Goal: Check status: Check status

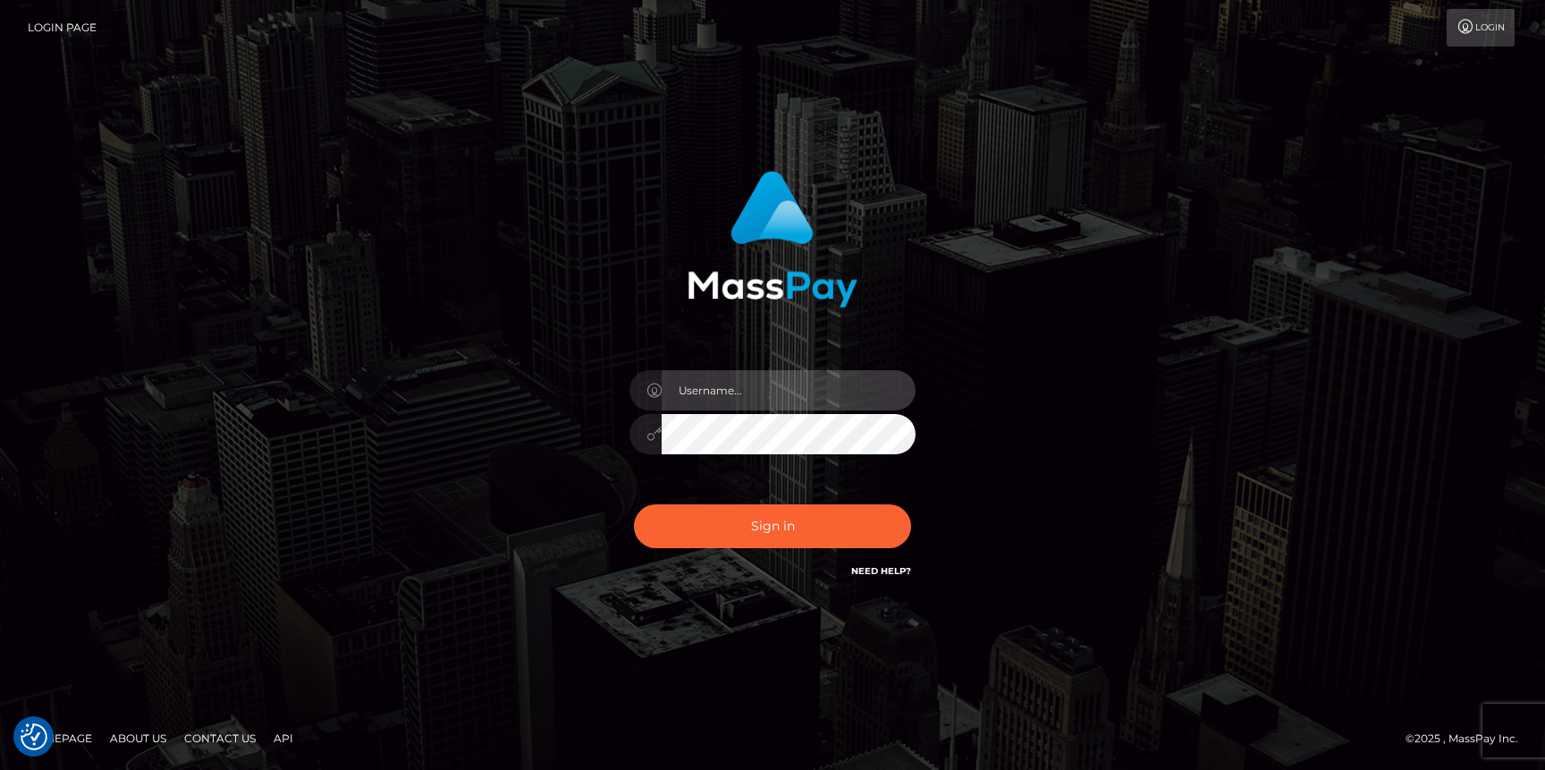
click at [764, 392] on input "text" at bounding box center [789, 390] width 254 height 40
type input "Neel Bhalla"
click at [634, 504] on button "Sign in" at bounding box center [772, 526] width 277 height 44
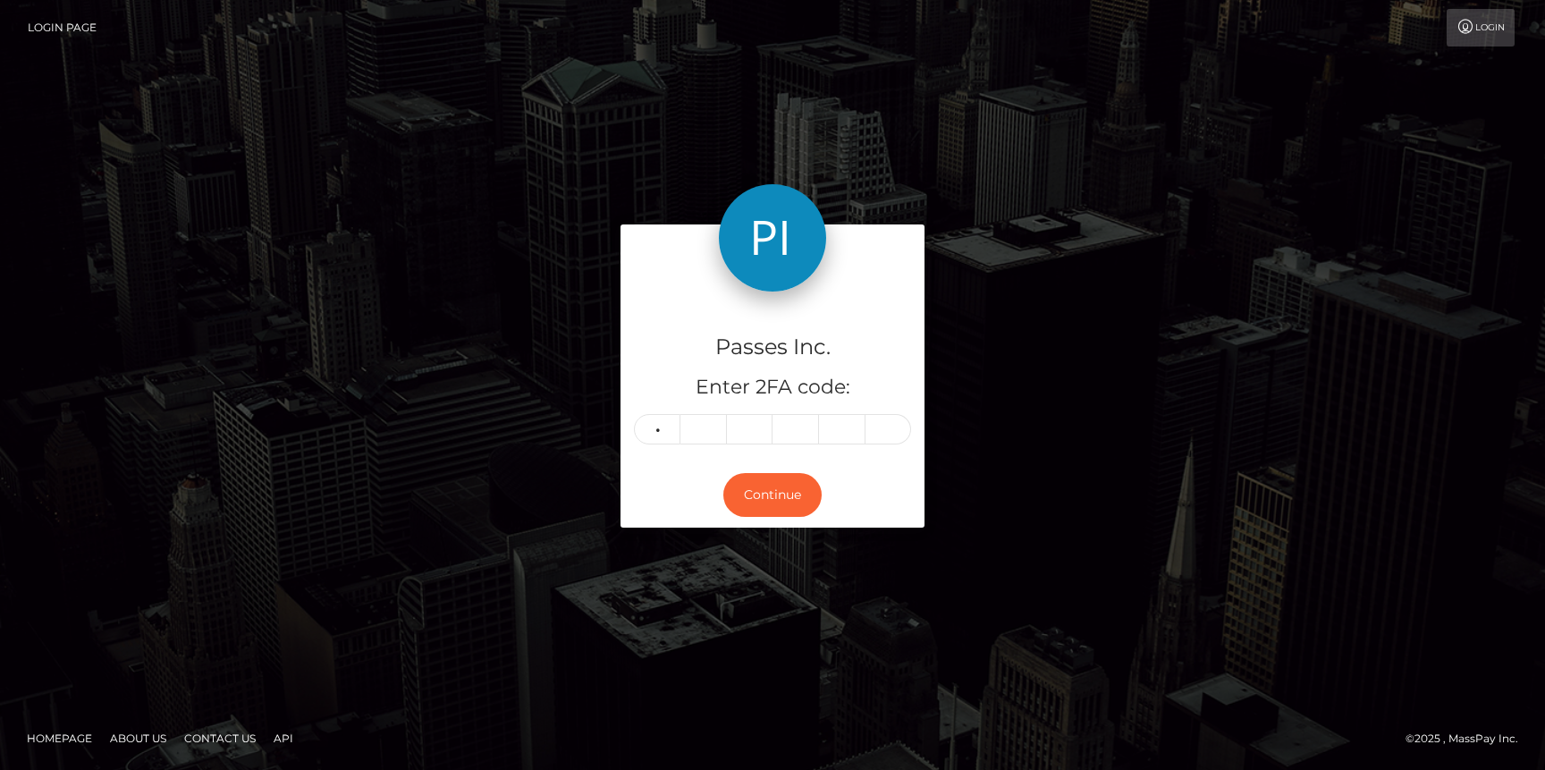
type input "7"
type input "6"
type input "0"
type input "1"
type input "7"
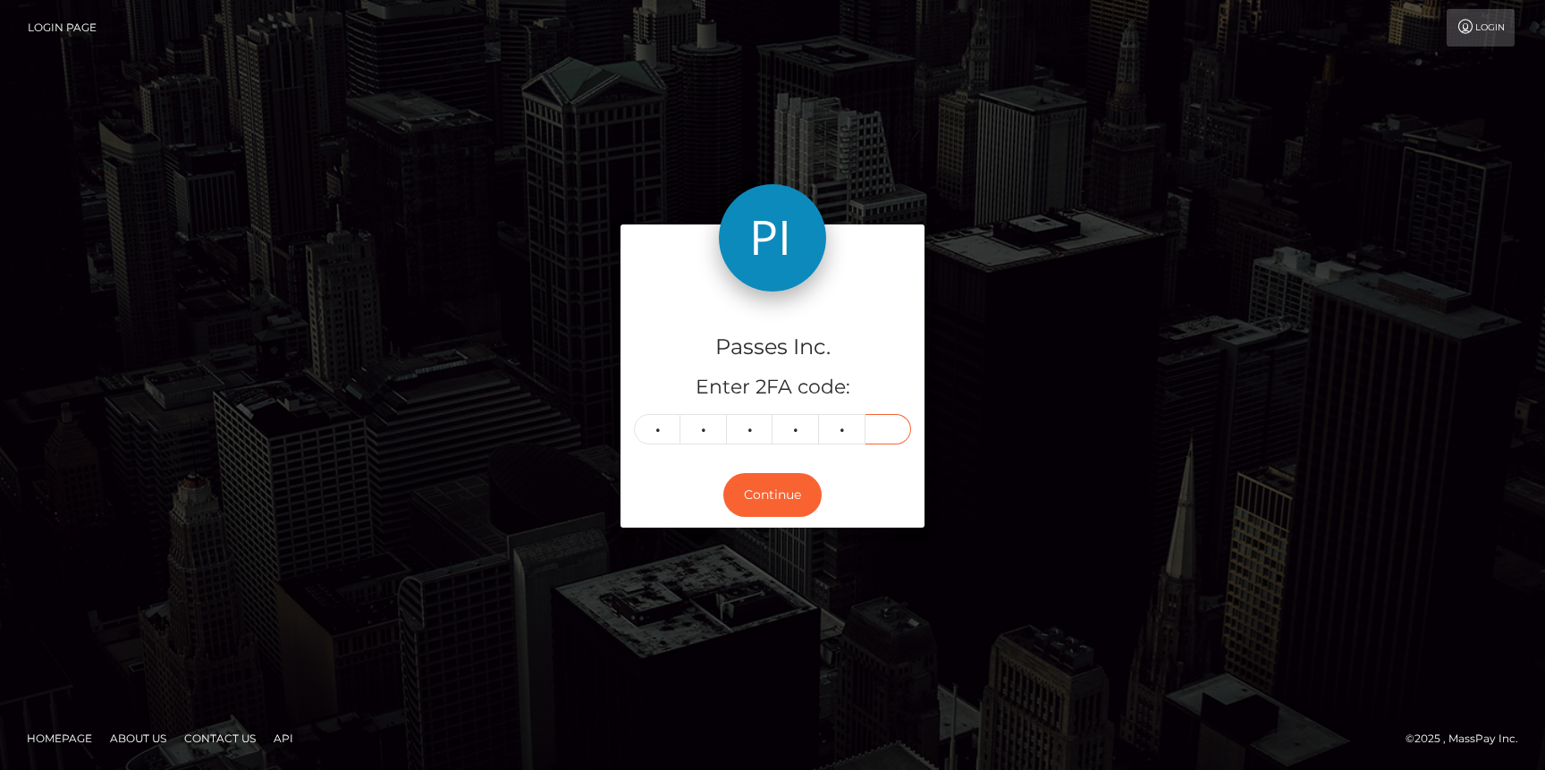
type input "6"
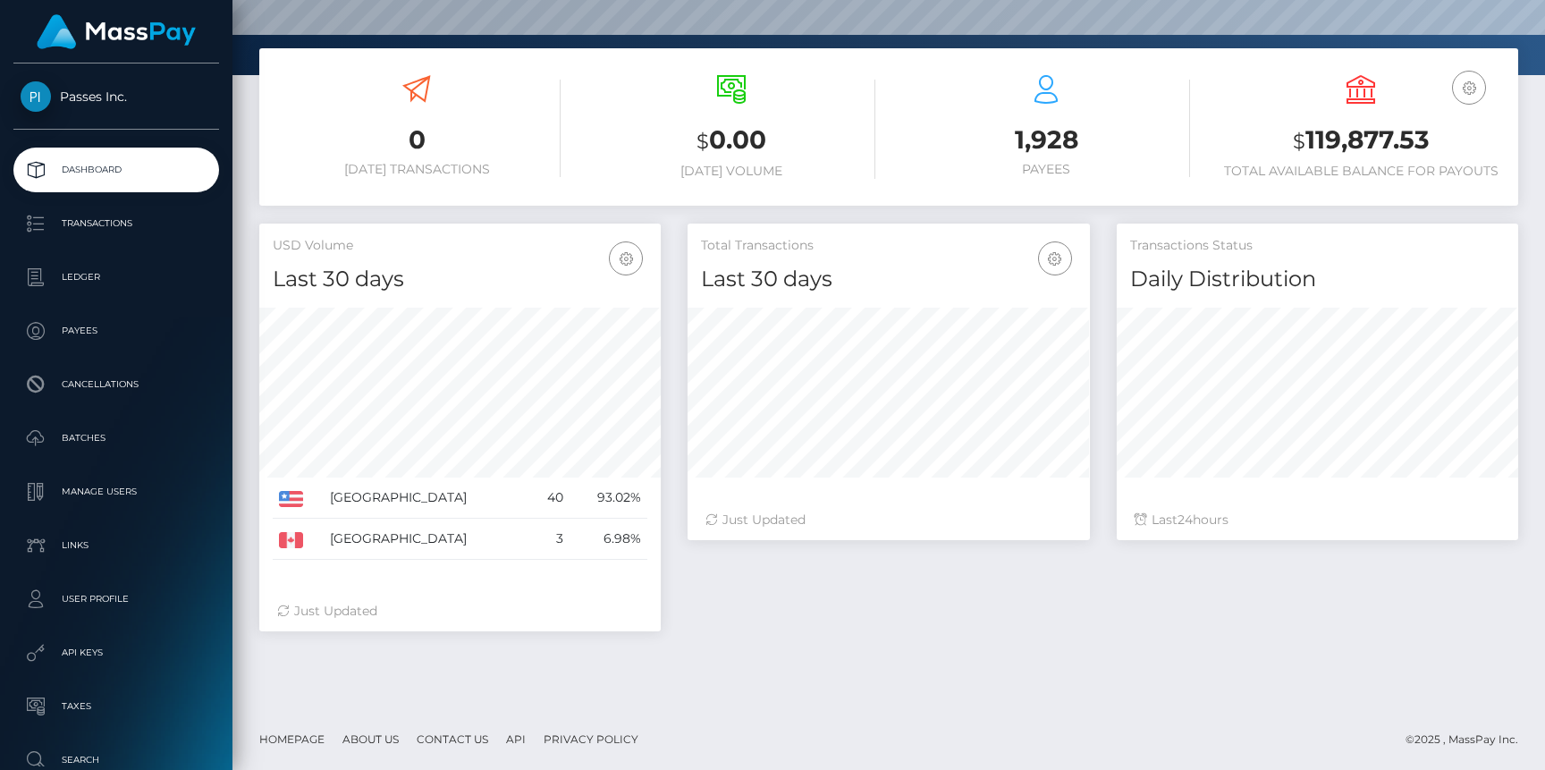
scroll to position [265, 0]
click at [111, 214] on p "Transactions" at bounding box center [116, 223] width 191 height 27
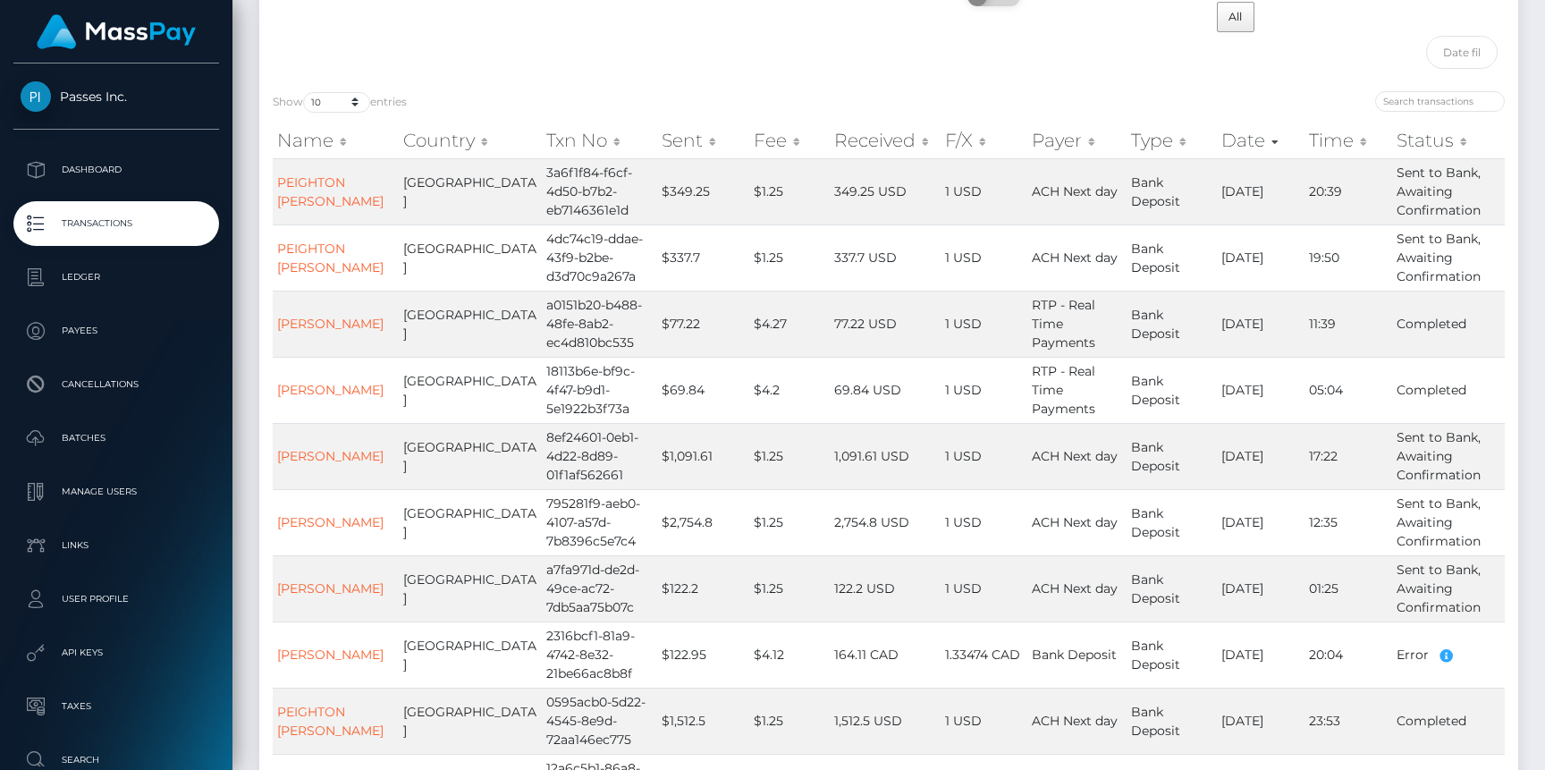
scroll to position [369, 0]
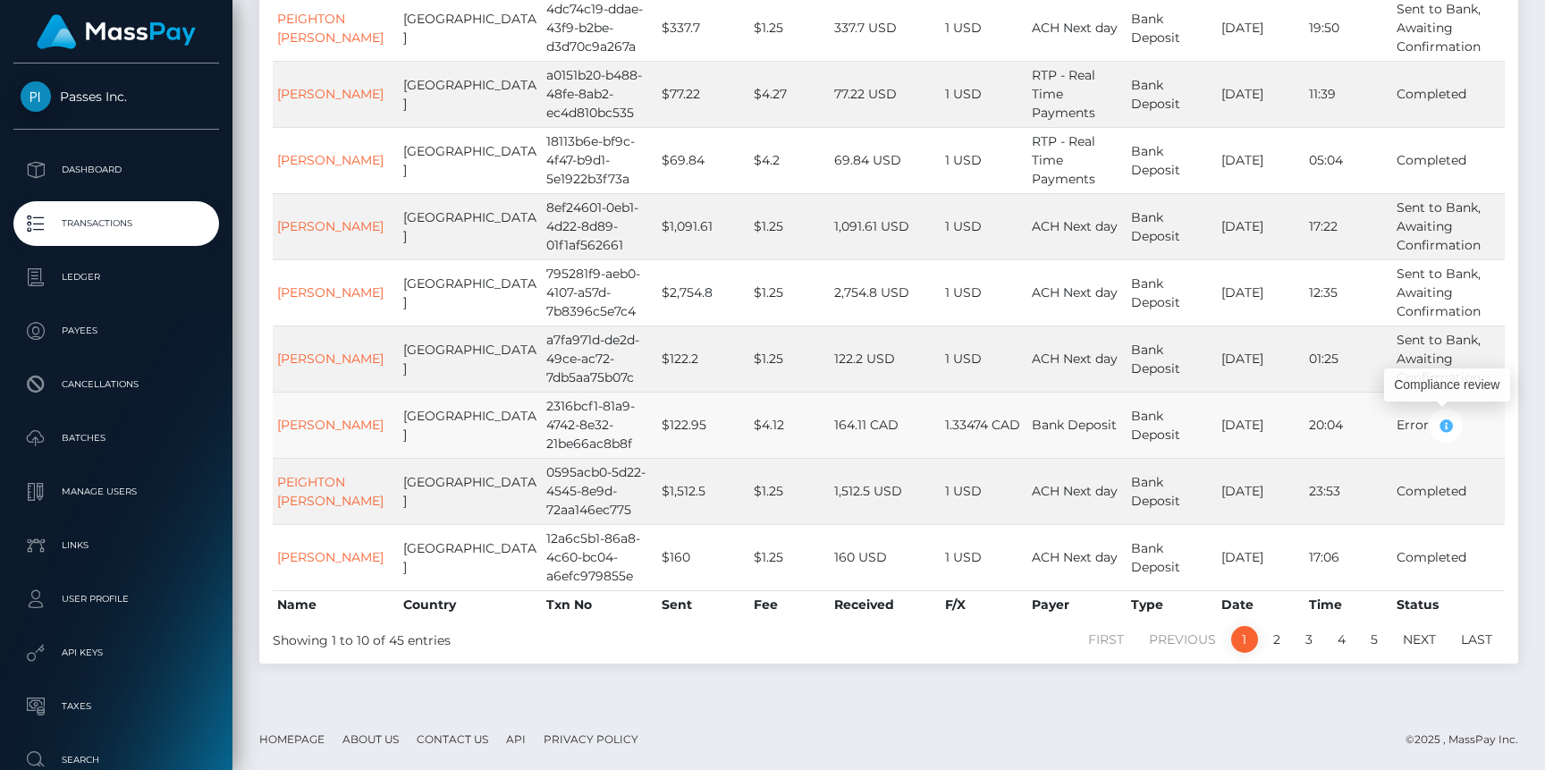
click at [1443, 422] on icon "button" at bounding box center [1445, 426] width 21 height 22
click at [1438, 418] on icon "button" at bounding box center [1445, 426] width 21 height 22
click at [293, 425] on link "XIN LI" at bounding box center [330, 425] width 106 height 16
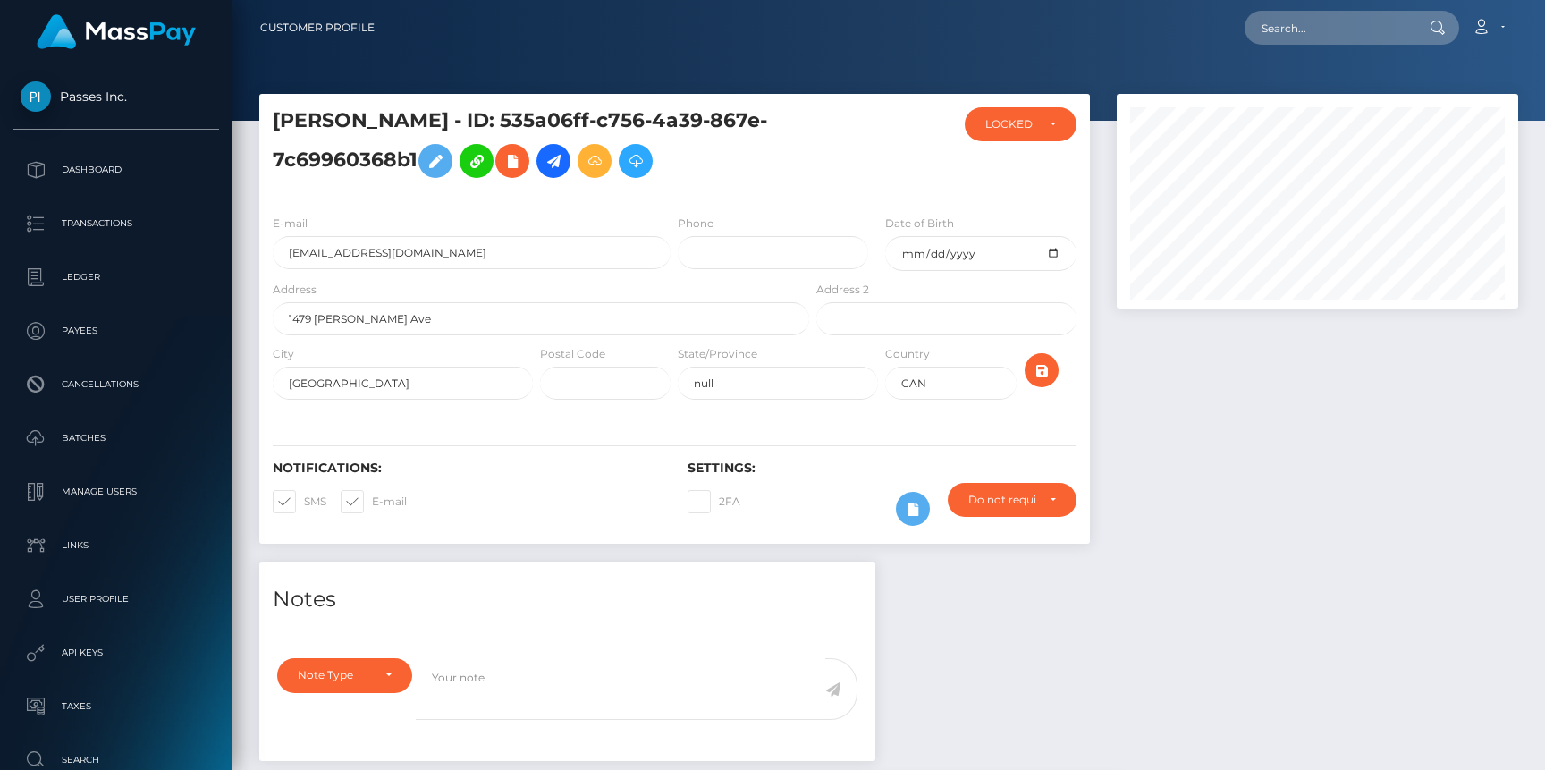
scroll to position [215, 401]
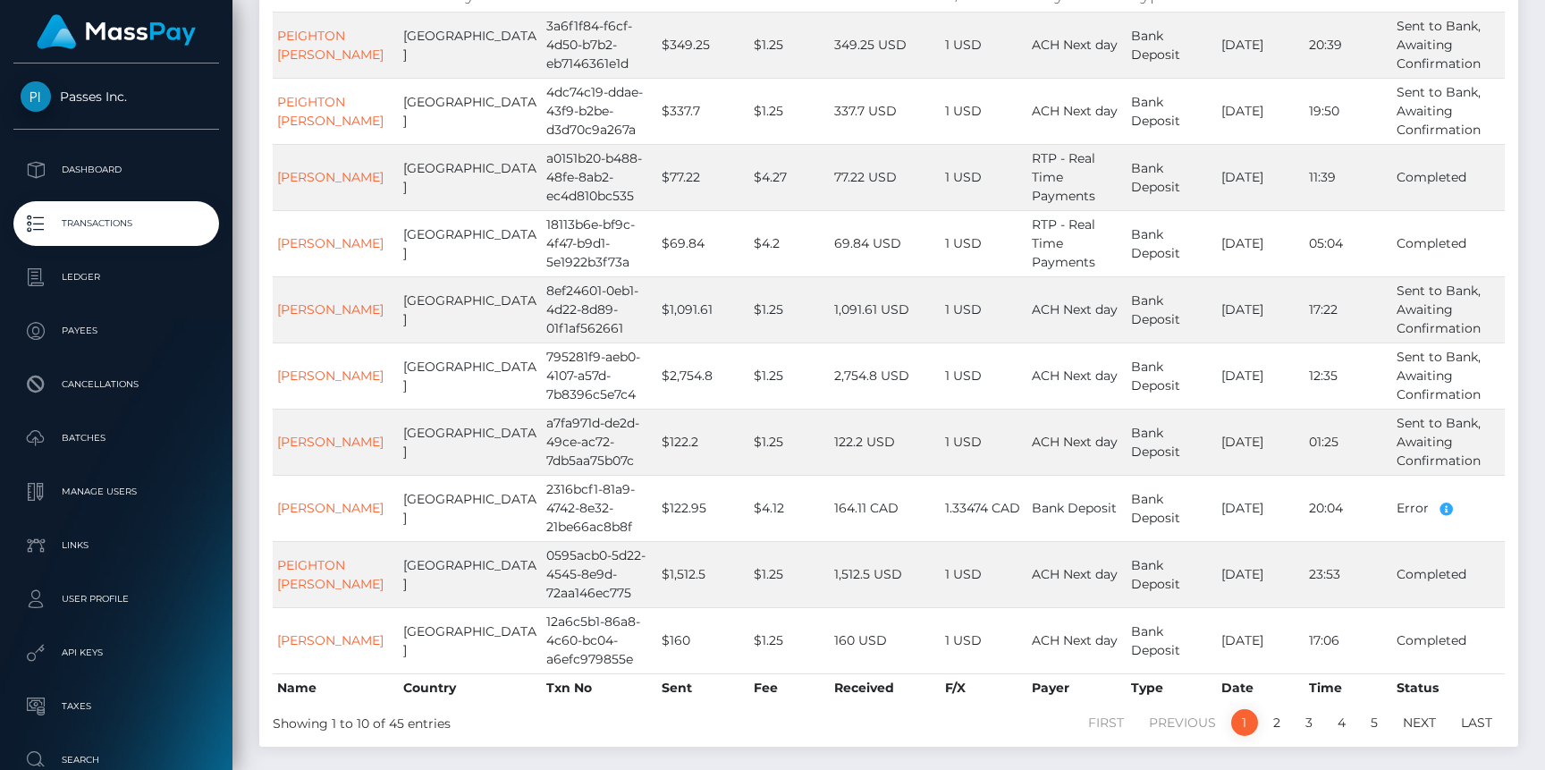
scroll to position [369, 0]
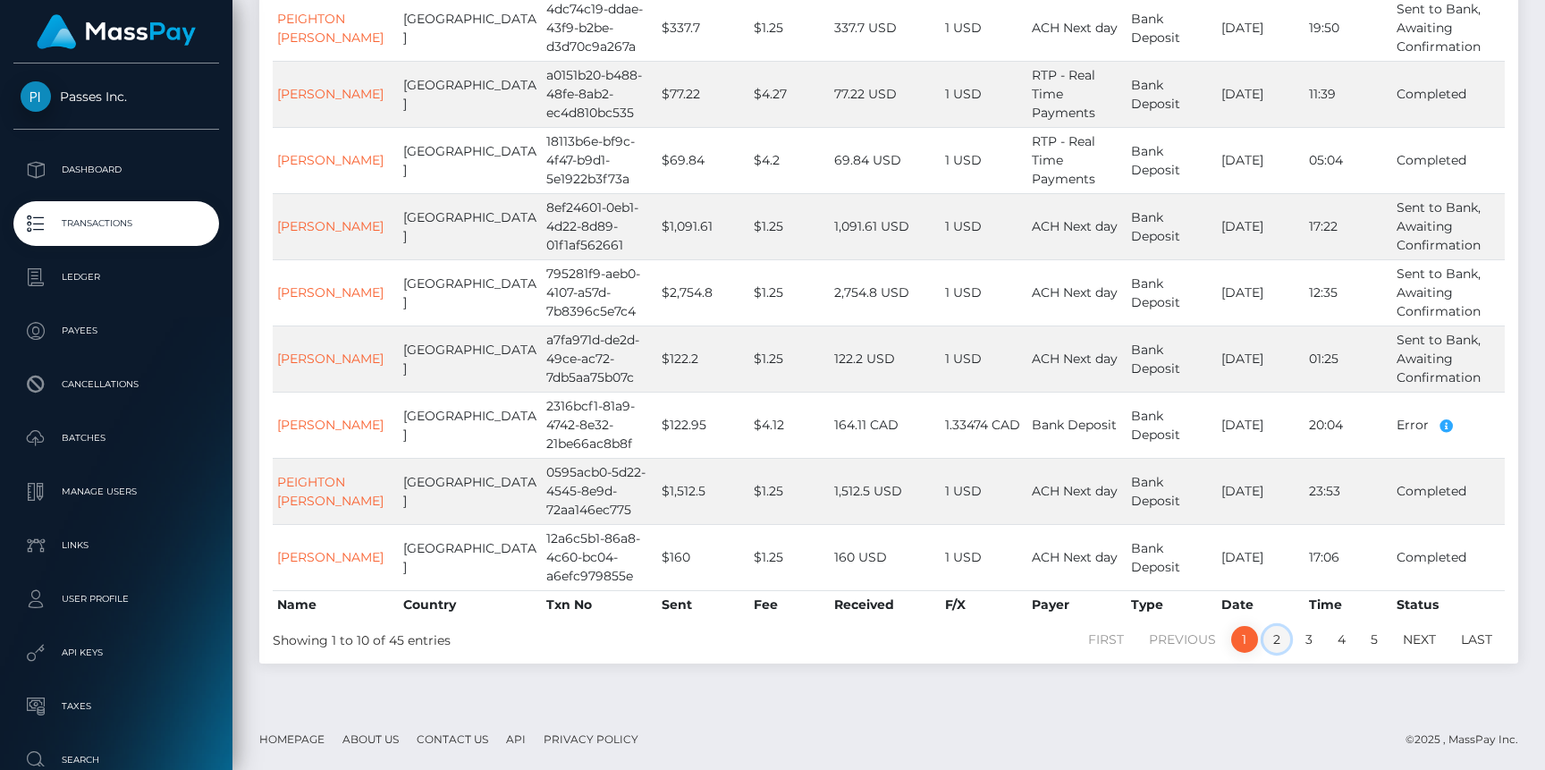
click at [1271, 645] on link "2" at bounding box center [1277, 639] width 27 height 27
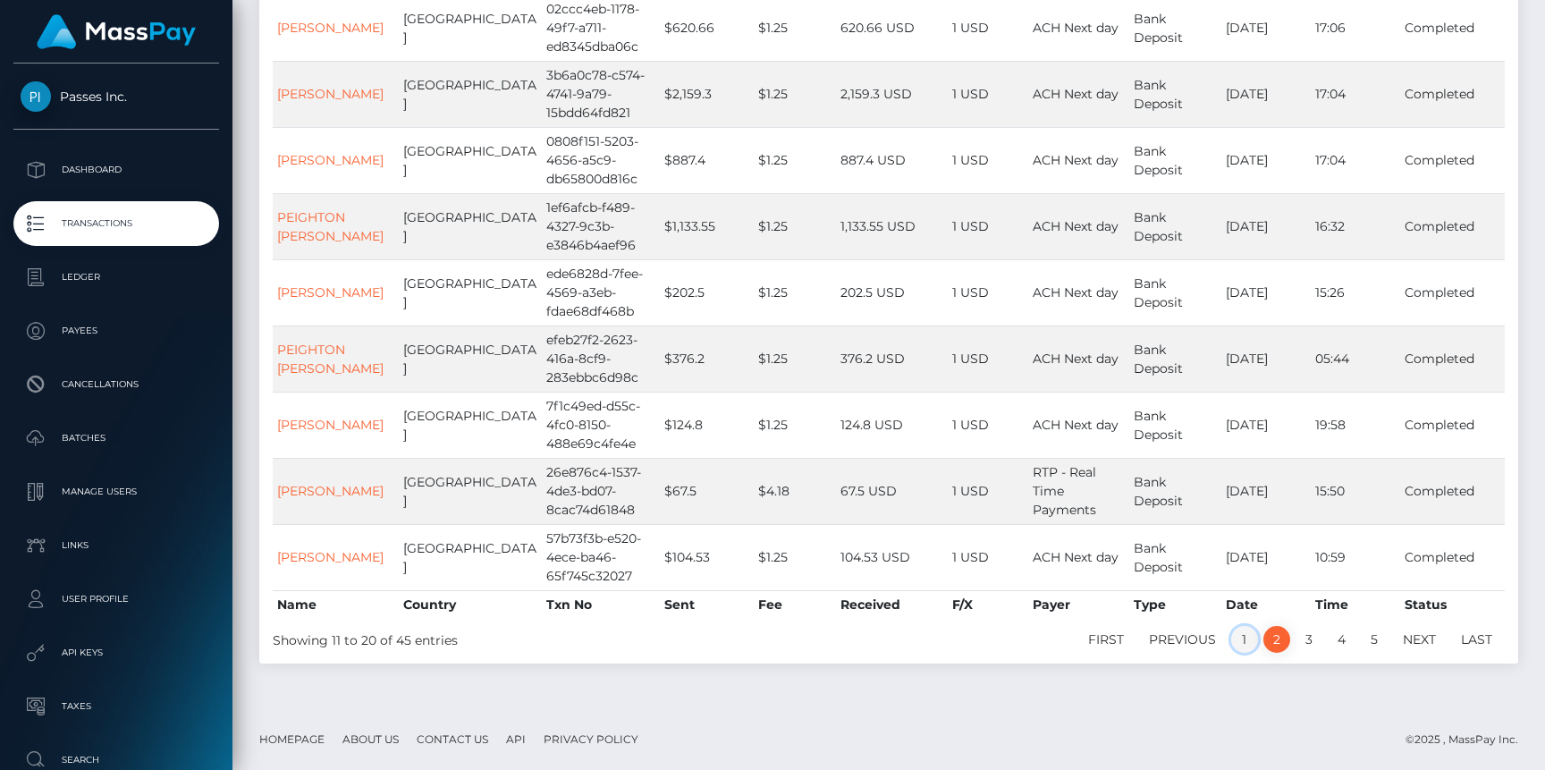
click at [1243, 636] on link "1" at bounding box center [1244, 639] width 27 height 27
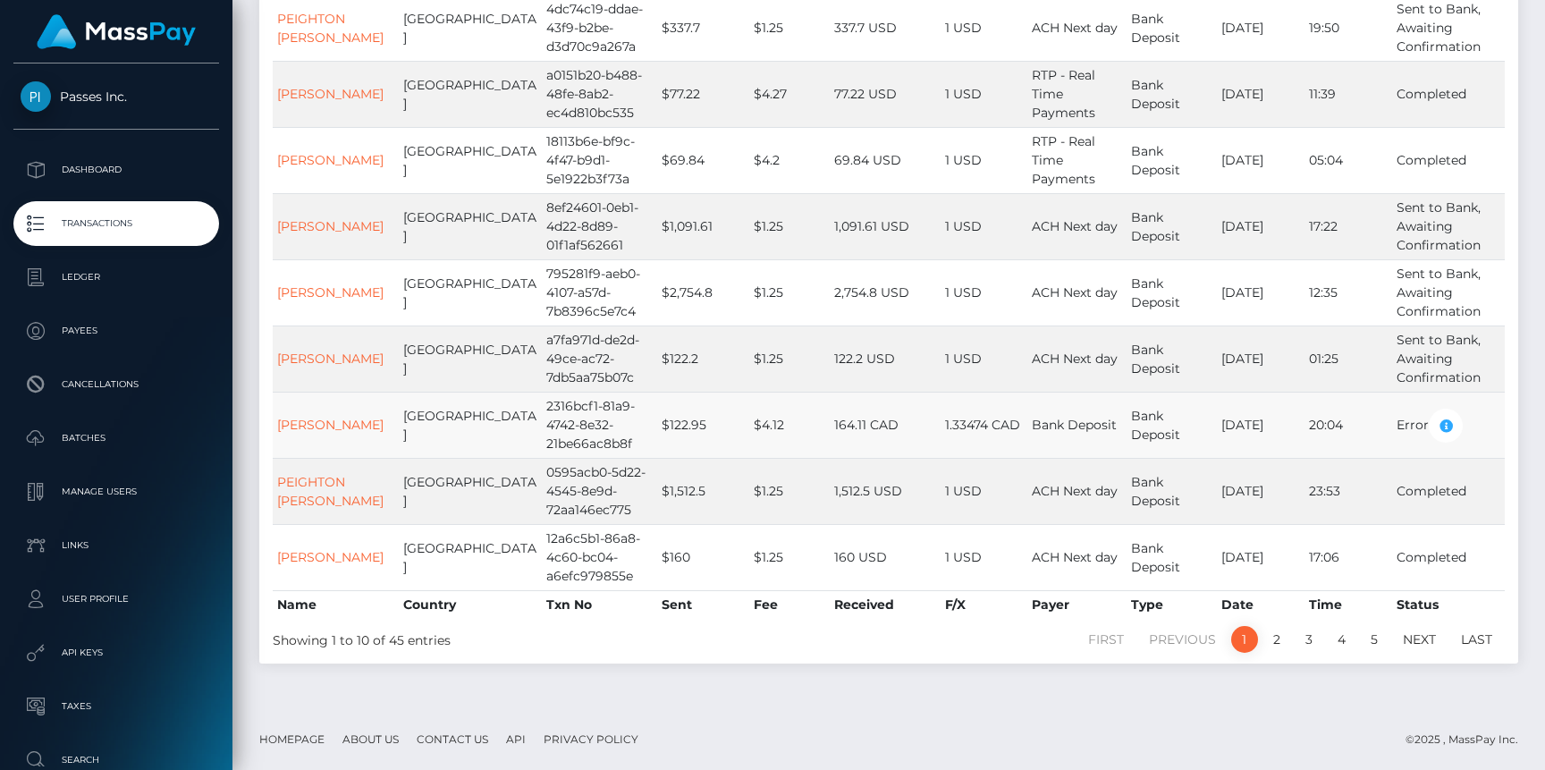
click at [1420, 428] on td "Error" at bounding box center [1448, 425] width 113 height 66
click at [1439, 424] on icon "button" at bounding box center [1445, 426] width 21 height 22
click at [307, 422] on link "[PERSON_NAME]" at bounding box center [330, 425] width 106 height 16
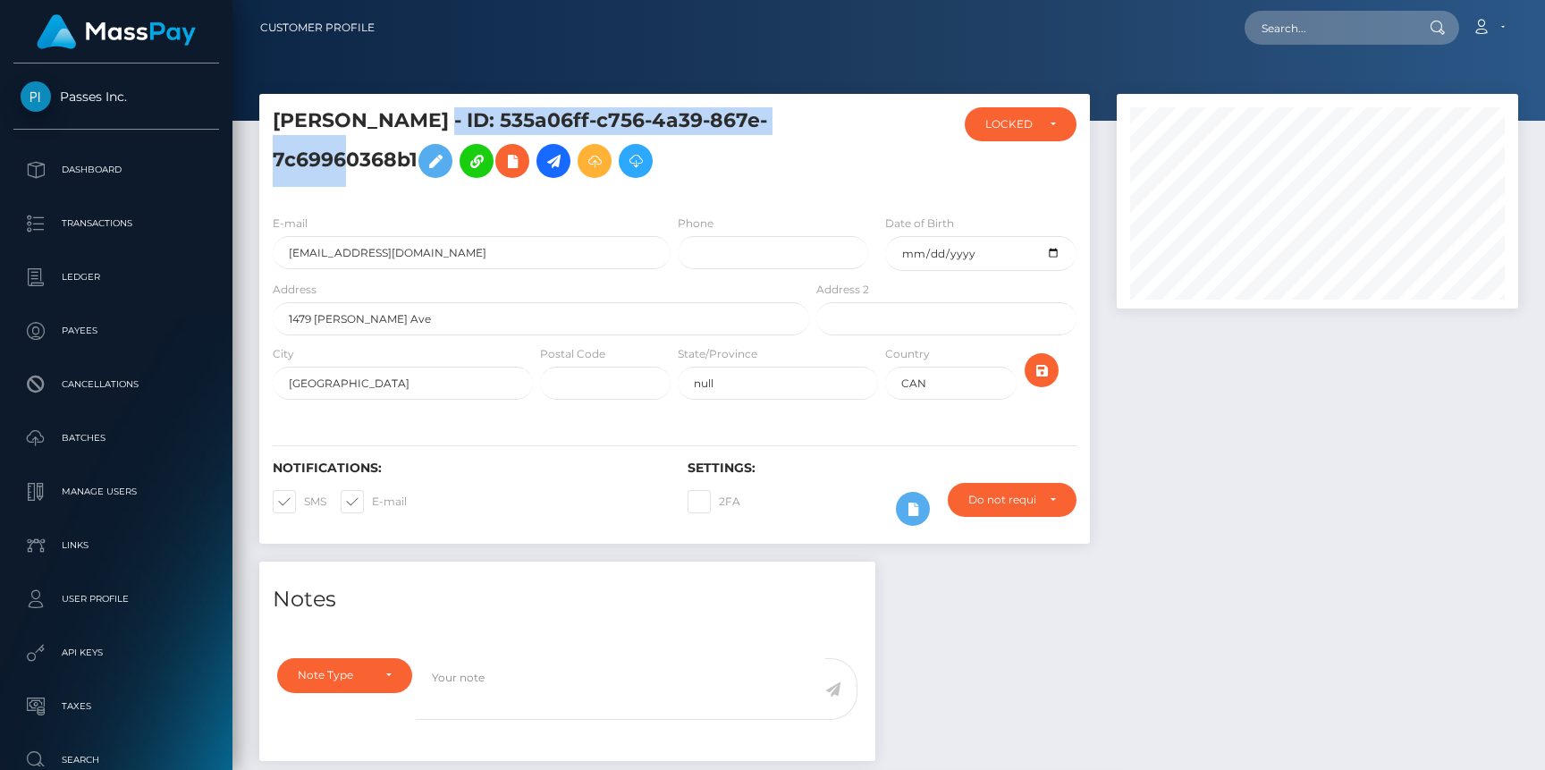
drag, startPoint x: 386, startPoint y: 122, endPoint x: 801, endPoint y: 117, distance: 414.9
click at [801, 118] on div "XIN LI - ID: 535a06ff-c756-4a39-867e-7c69960368b1" at bounding box center [536, 153] width 554 height 93
copy h5 "535a06ff-c756-4a39-867e-7c69960368b1"
